Goal: Feedback & Contribution: Submit feedback/report problem

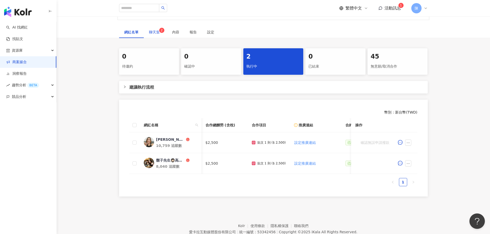
scroll to position [0, 212]
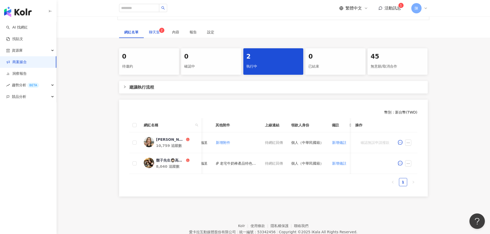
click at [151, 32] on span "聊天室 2" at bounding box center [155, 32] width 13 height 4
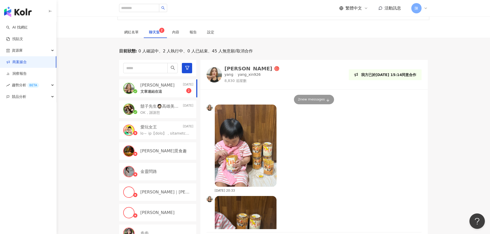
scroll to position [691, 0]
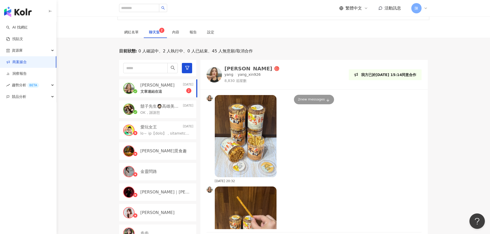
click at [153, 88] on div "文章連結在這 2" at bounding box center [166, 91] width 53 height 6
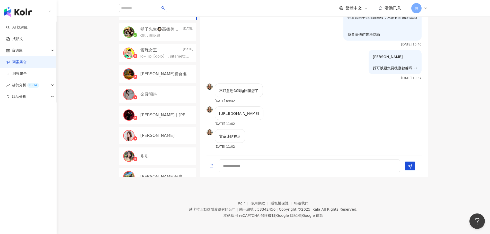
scroll to position [2222, 0]
drag, startPoint x: 217, startPoint y: 108, endPoint x: 276, endPoint y: 116, distance: 59.2
click at [264, 116] on div "[URL][DOMAIN_NAME]" at bounding box center [239, 113] width 49 height 14
copy p "[URL][DOMAIN_NAME]"
click at [477, 62] on div "目前狀態 : 0 人確認中、2 人執行中、0 人已結束、45 人無意願/取消合作 楊炘兒 Today 文章連結在這 鬍子先生🧔🏻高雄美食🔍趙食說👄 2025/…" at bounding box center [273, 74] width 433 height 206
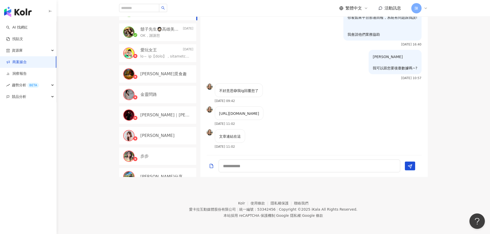
click at [422, 8] on div "陳" at bounding box center [419, 8] width 16 height 10
click at [245, 56] on div "楊楊 我可以跟您要後臺數據嗎~? 2025/9/2 10:57" at bounding box center [313, 67] width 227 height 34
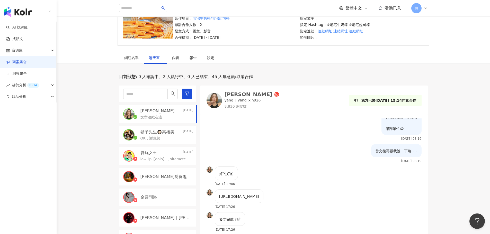
scroll to position [0, 0]
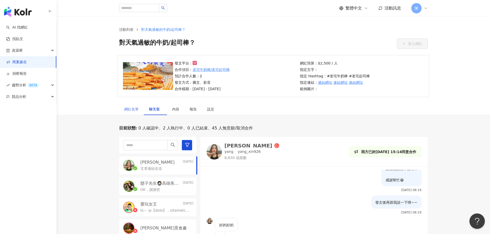
click at [131, 113] on div "網紅名單" at bounding box center [131, 109] width 25 height 12
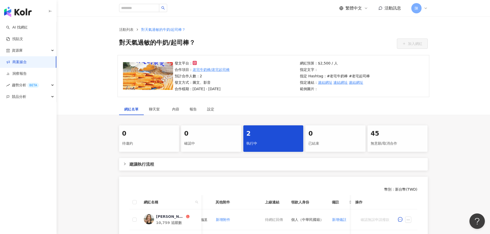
click at [268, 138] on div "2 執行中" at bounding box center [273, 138] width 60 height 26
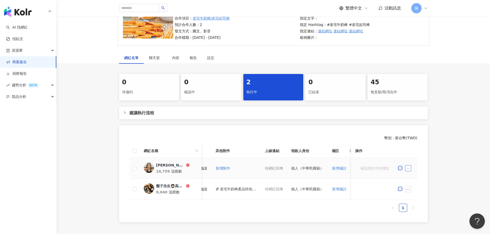
click at [406, 168] on icon "ellipsis" at bounding box center [408, 169] width 4 height 4
click at [416, 149] on li "回報問題" at bounding box center [420, 145] width 28 height 10
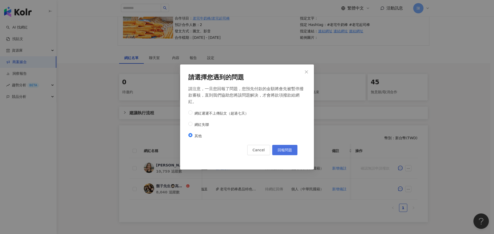
click at [291, 150] on span "回報問題" at bounding box center [284, 150] width 14 height 4
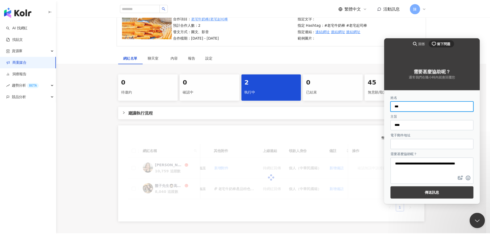
scroll to position [0, 0]
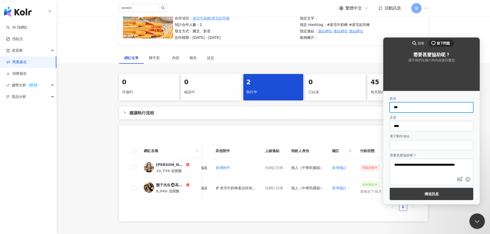
click at [413, 146] on input "電子郵件地址" at bounding box center [431, 145] width 75 height 9
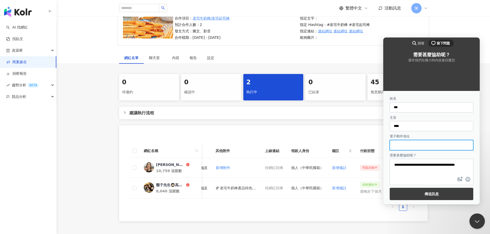
click at [459, 169] on textarea "**********" at bounding box center [431, 167] width 83 height 16
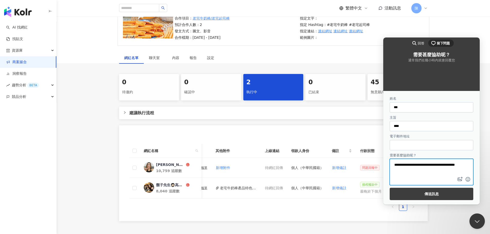
scroll to position [77, 0]
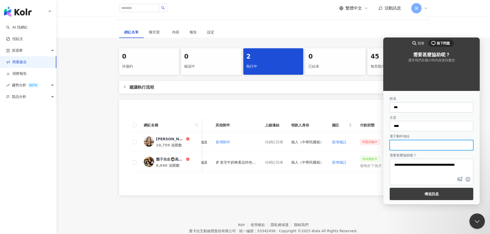
click at [435, 143] on input "電子郵件地址" at bounding box center [431, 145] width 75 height 9
type input "**********"
click at [455, 172] on textarea "**********" at bounding box center [431, 167] width 83 height 16
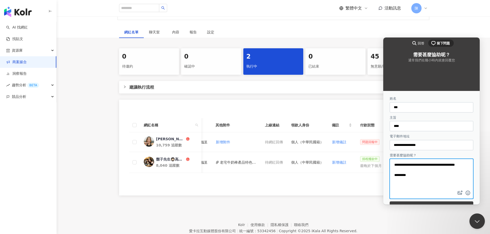
paste textarea "**********"
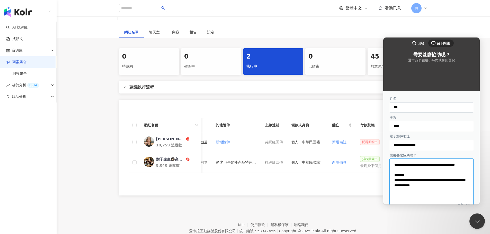
scroll to position [0, 0]
click at [423, 182] on textarea "**********" at bounding box center [429, 181] width 79 height 44
click at [407, 180] on textarea "**********" at bounding box center [429, 181] width 79 height 44
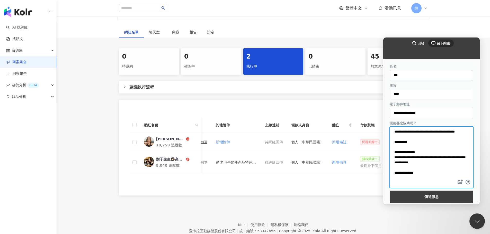
scroll to position [33, 0]
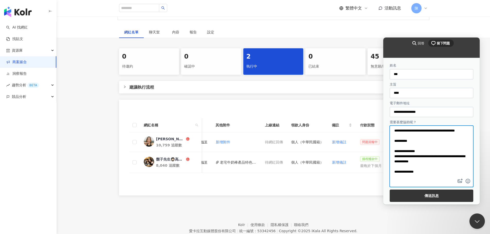
type textarea "**********"
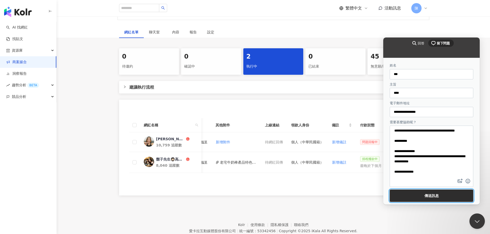
click at [422, 194] on span "傳送訊息" at bounding box center [431, 196] width 72 height 12
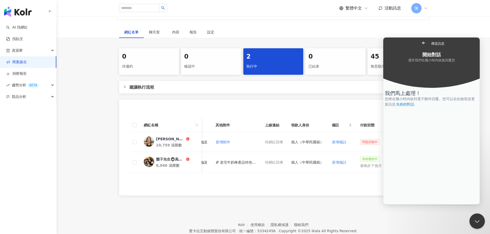
scroll to position [0, 0]
click at [365, 208] on footer "Kolr 使用條款 隱私權保護 聯絡我們 愛卡拉互動媒體股份有限公司 | 統一編號：53342456 | Copyright © 2025 iKala All…" at bounding box center [273, 227] width 433 height 57
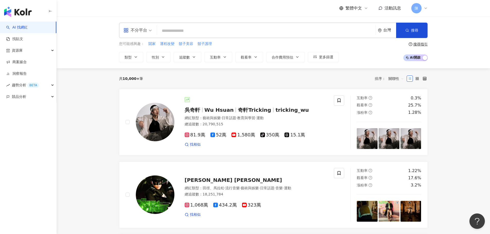
click at [157, 30] on div at bounding box center [157, 30] width 0 height 10
click at [169, 30] on input "search" at bounding box center [266, 31] width 214 height 10
click at [27, 65] on link "商案媒合" at bounding box center [16, 62] width 21 height 5
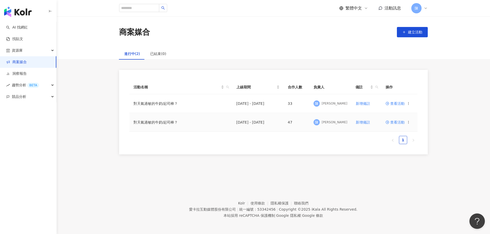
click at [395, 121] on span "查看活動" at bounding box center [394, 123] width 19 height 4
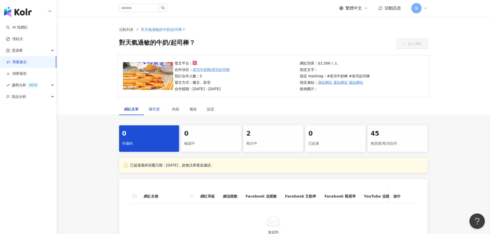
click at [153, 109] on span "聊天室" at bounding box center [155, 109] width 13 height 4
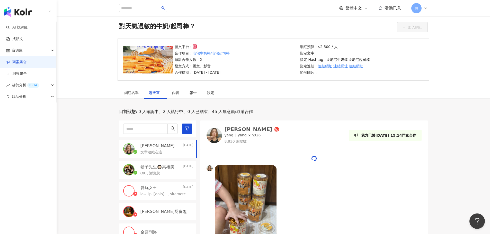
scroll to position [26, 0]
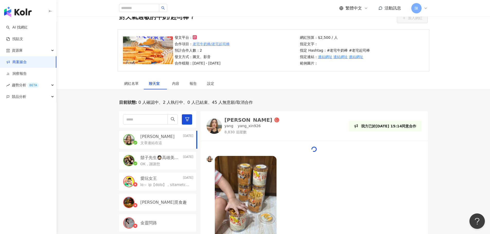
click at [229, 117] on div "[PERSON_NAME]" at bounding box center [248, 119] width 48 height 5
click at [27, 75] on link "洞察報告" at bounding box center [16, 73] width 21 height 5
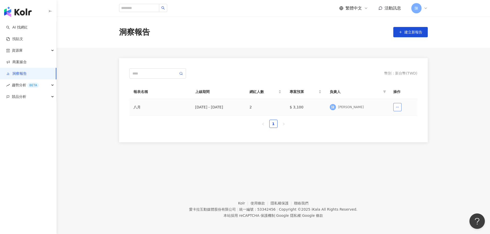
click at [396, 107] on circle "button" at bounding box center [396, 107] width 0 height 0
click at [274, 111] on td "2" at bounding box center [265, 107] width 40 height 17
click at [325, 104] on td "$ 3,100" at bounding box center [305, 107] width 40 height 17
click at [195, 104] on div "[DATE] - [DATE]" at bounding box center [218, 107] width 46 height 6
click at [200, 105] on div "[DATE] - [DATE]" at bounding box center [218, 107] width 46 height 6
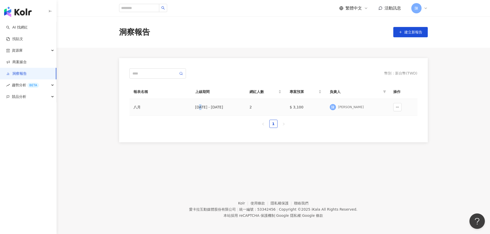
click at [138, 108] on div "八月" at bounding box center [159, 107] width 53 height 6
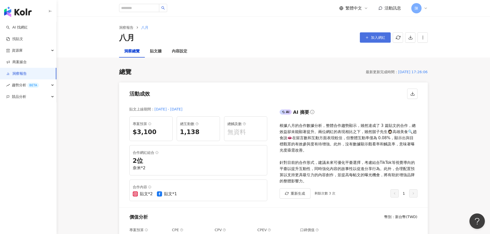
click at [367, 37] on line "button" at bounding box center [367, 38] width 0 height 2
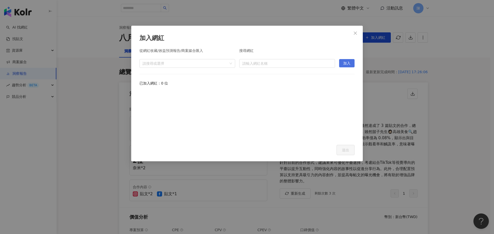
click at [351, 63] on button "加入" at bounding box center [346, 63] width 15 height 8
click at [276, 61] on input "search" at bounding box center [286, 63] width 89 height 8
paste input "**********"
type input "**********"
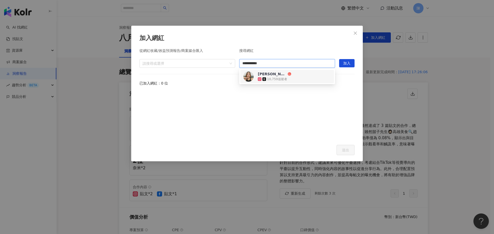
click at [298, 77] on div "楊炘兒 10,759 追蹤者" at bounding box center [286, 76] width 87 height 10
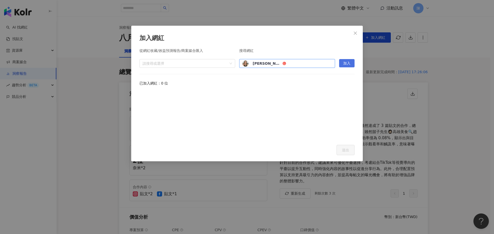
click at [346, 65] on span "加入" at bounding box center [346, 63] width 7 height 8
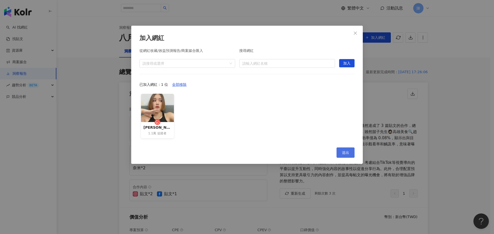
click at [348, 152] on span "送出" at bounding box center [345, 153] width 7 height 4
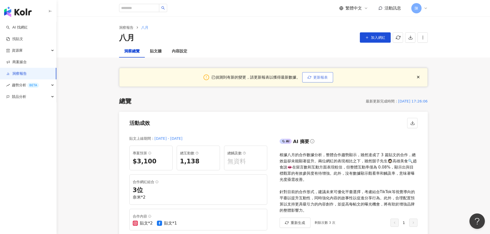
click at [316, 77] on span "更新報表" at bounding box center [320, 77] width 14 height 4
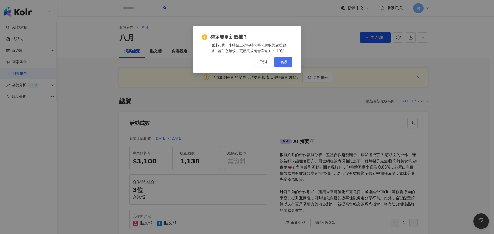
click at [285, 63] on span "確認" at bounding box center [282, 62] width 7 height 4
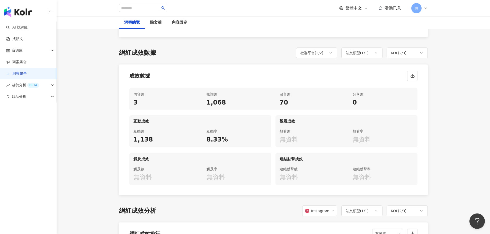
scroll to position [283, 0]
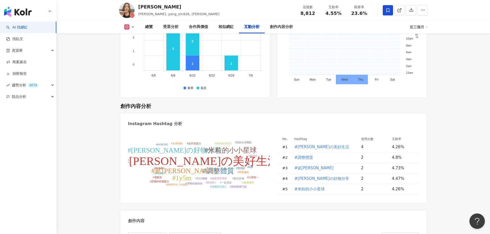
scroll to position [1234, 0]
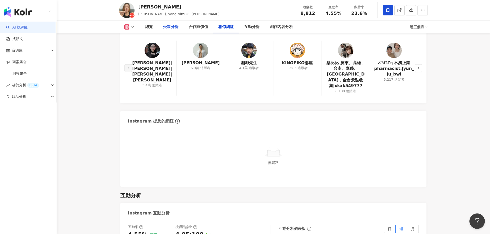
click at [173, 29] on div "受眾分析" at bounding box center [170, 27] width 15 height 6
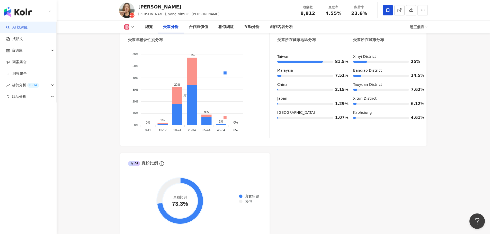
scroll to position [543, 0]
